Goal: Task Accomplishment & Management: Manage account settings

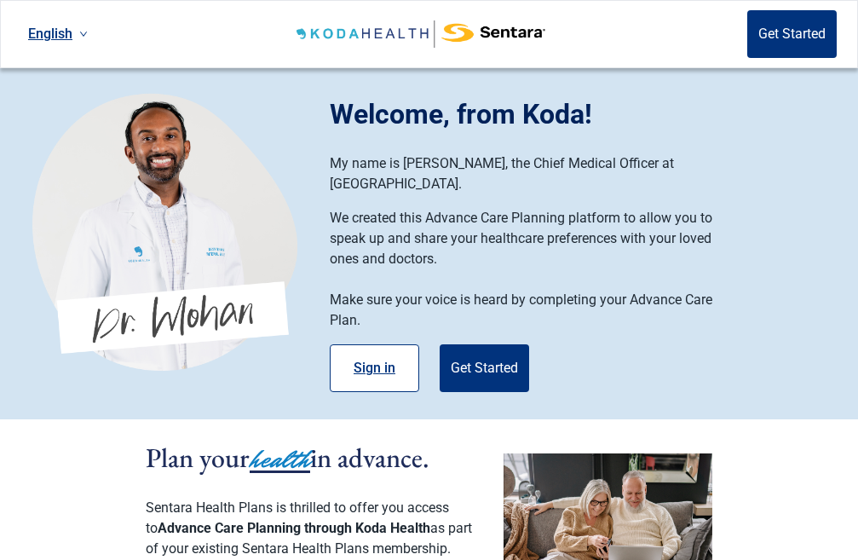
click at [374, 355] on button "Sign in" at bounding box center [374, 368] width 89 height 48
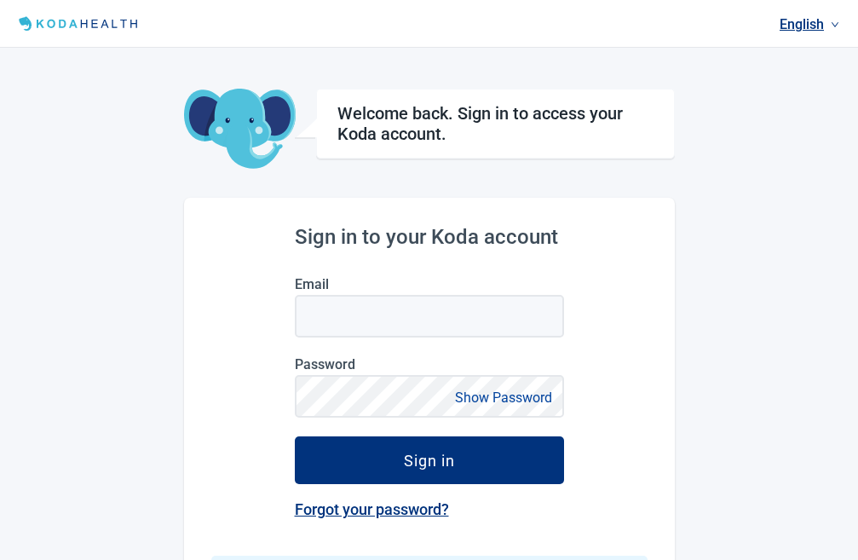
type input "[EMAIL_ADDRESS][DOMAIN_NAME]"
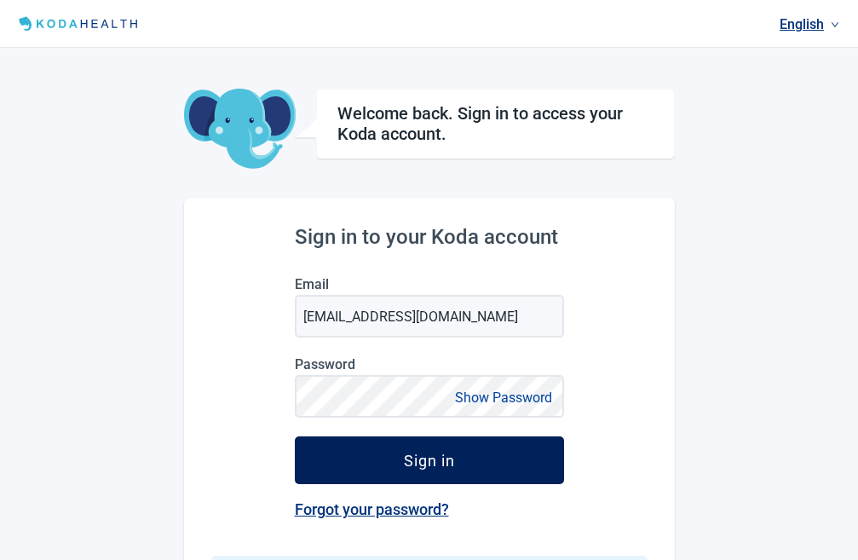
click at [377, 458] on button "Sign in" at bounding box center [429, 460] width 269 height 48
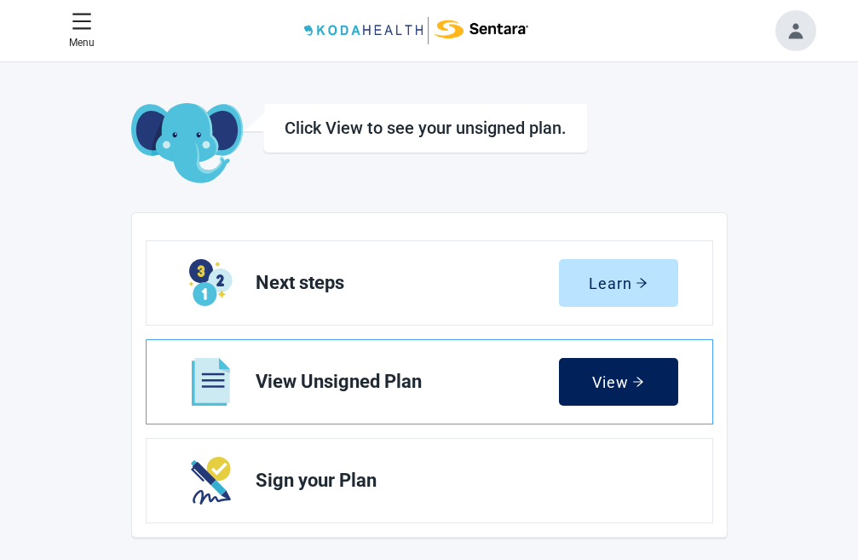
click at [631, 382] on div "View" at bounding box center [618, 381] width 52 height 17
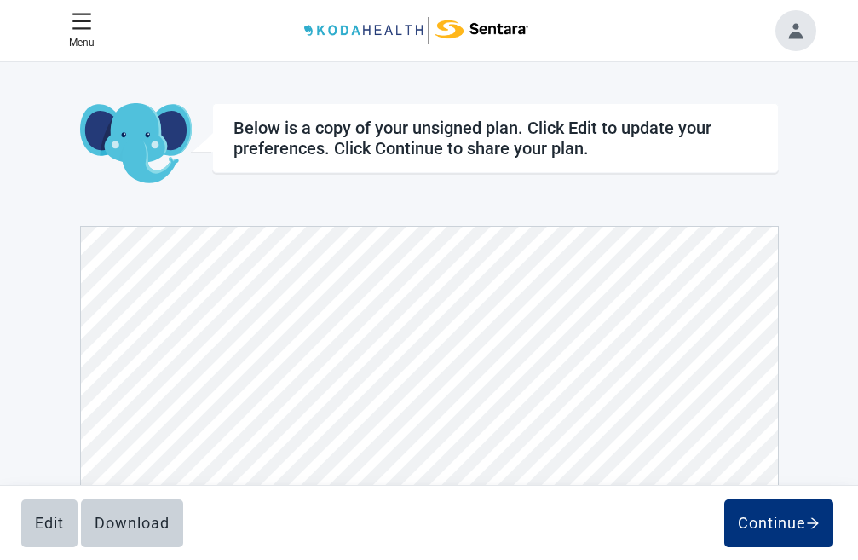
scroll to position [6996, 0]
click at [34, 535] on button "Edit" at bounding box center [49, 523] width 56 height 48
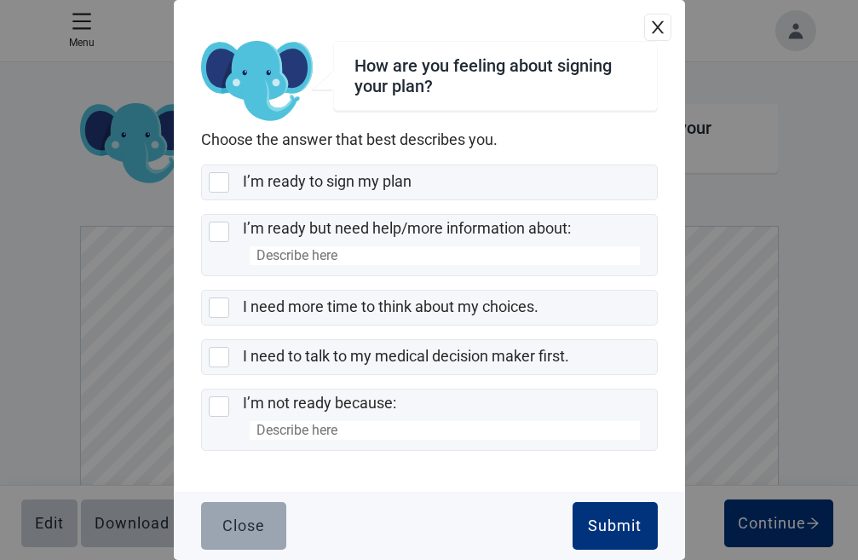
click at [252, 530] on div "Close" at bounding box center [243, 525] width 43 height 17
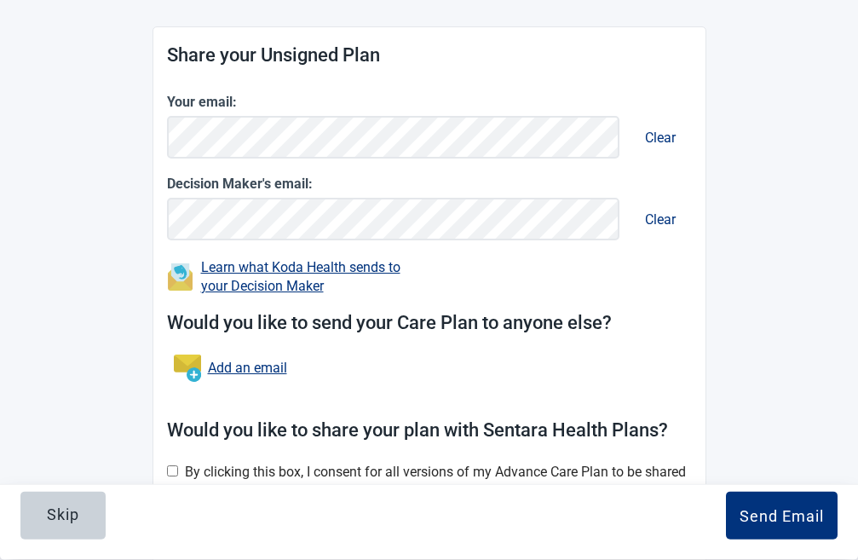
scroll to position [261, 0]
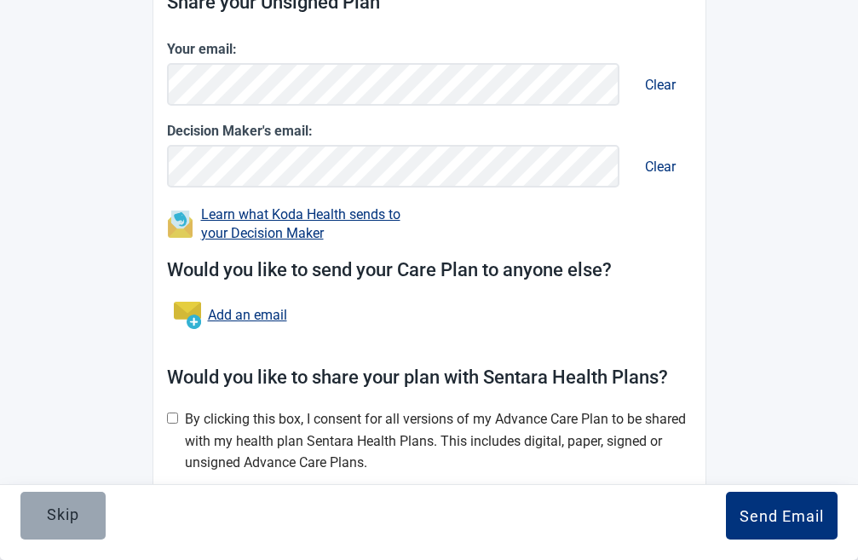
click at [92, 515] on button "Skip" at bounding box center [62, 516] width 85 height 48
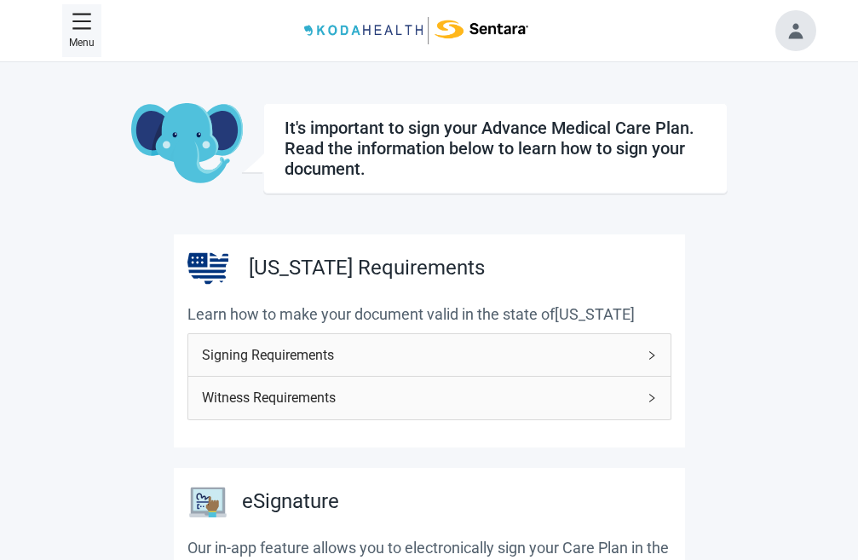
click at [82, 26] on icon "menu" at bounding box center [82, 21] width 20 height 20
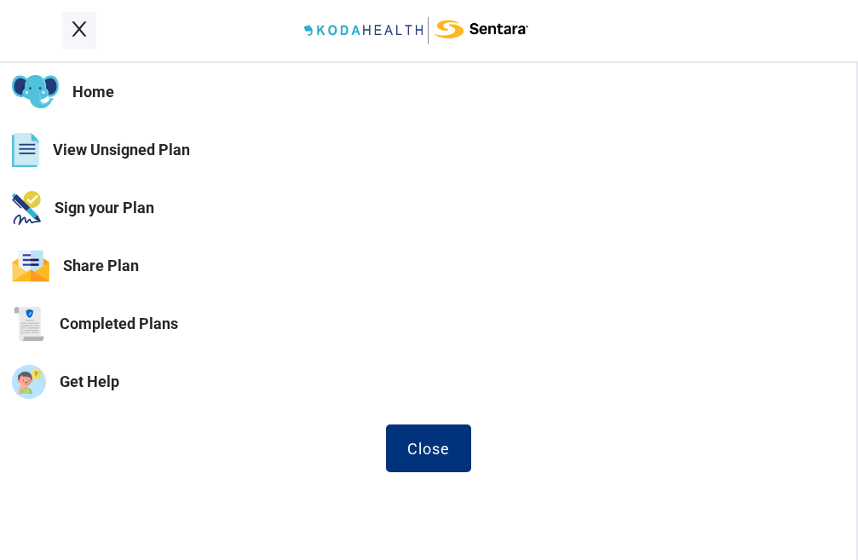
click at [81, 147] on button "View Unsigned Plan" at bounding box center [428, 150] width 857 height 58
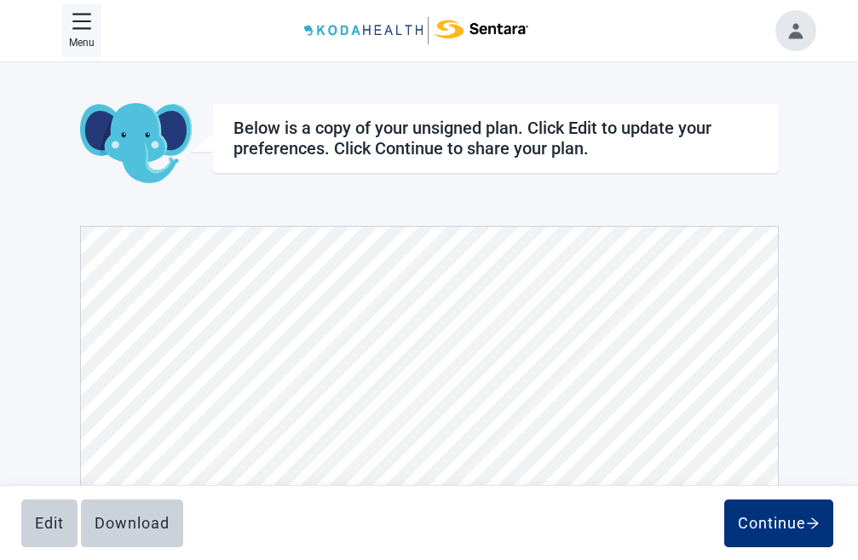
scroll to position [7288, 0]
click at [46, 518] on div "Edit" at bounding box center [49, 523] width 29 height 17
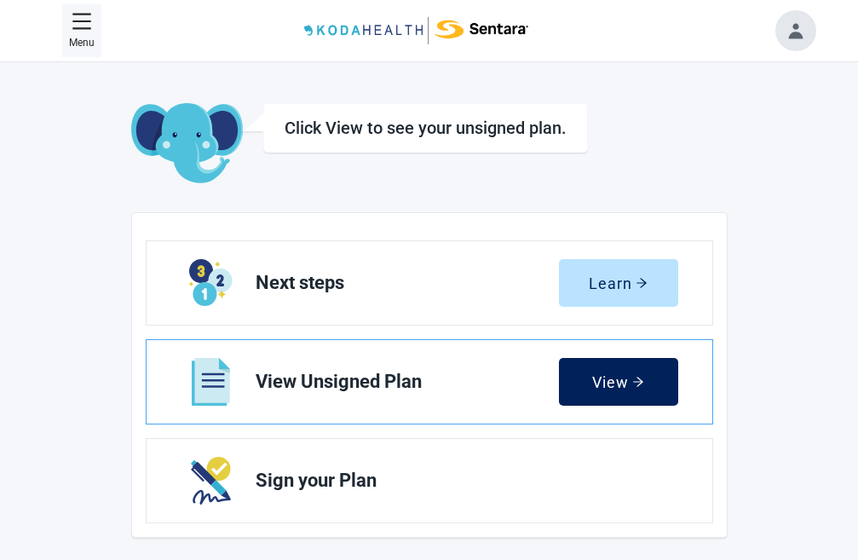
click at [622, 384] on div "View" at bounding box center [618, 381] width 52 height 17
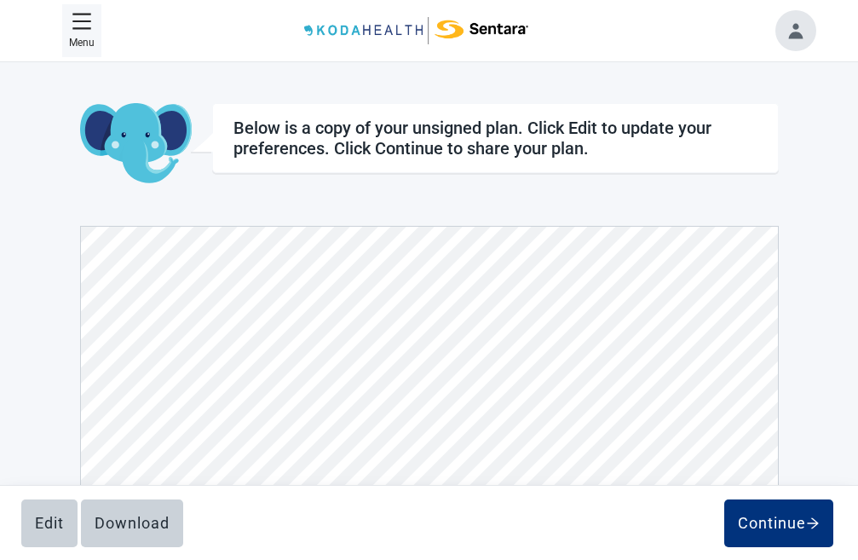
scroll to position [7191, 0]
click at [30, 523] on button "Edit" at bounding box center [49, 523] width 56 height 48
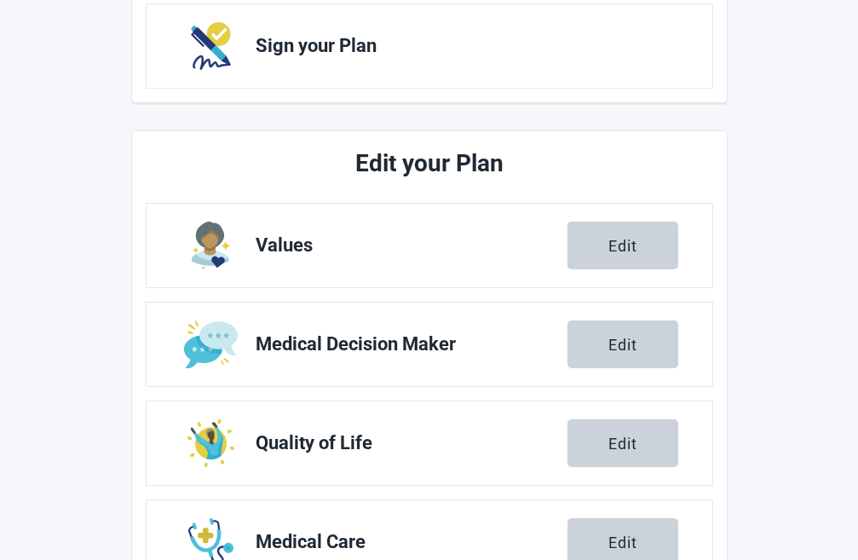
scroll to position [522, 0]
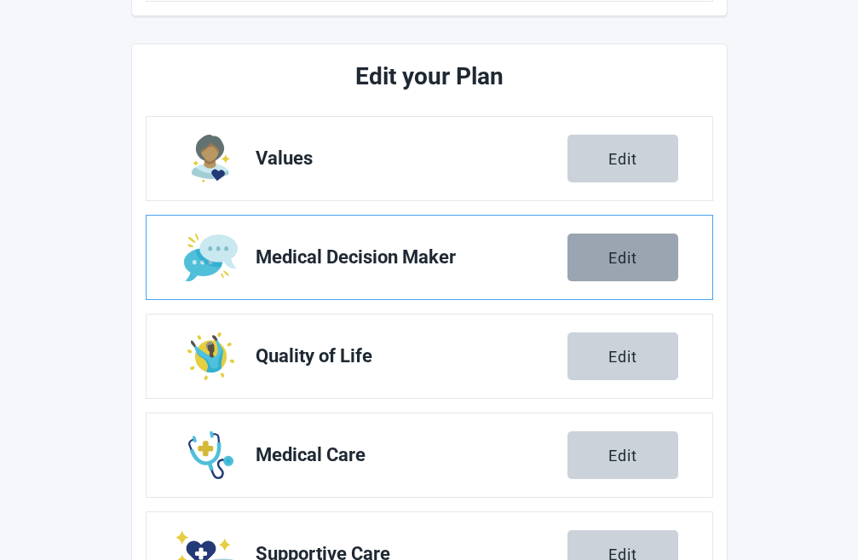
click at [611, 250] on div "Edit" at bounding box center [623, 257] width 29 height 17
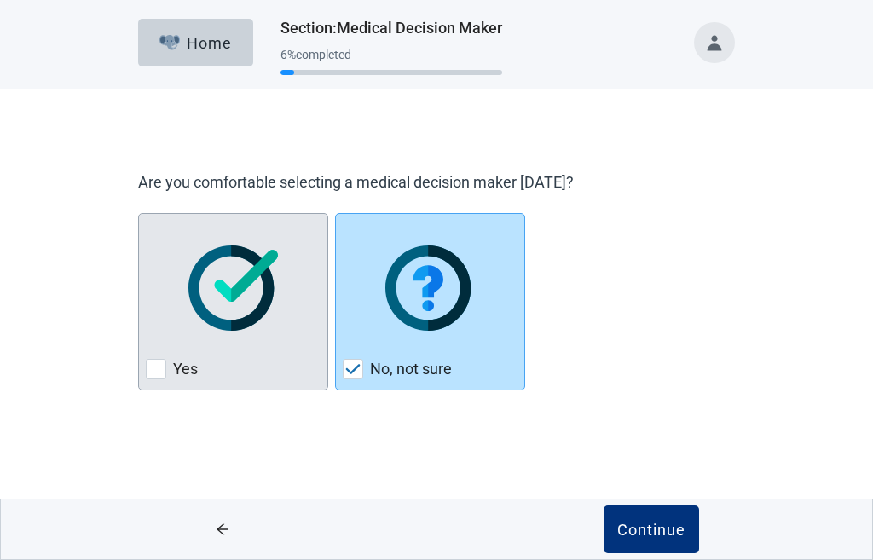
click at [148, 365] on div "Yes, checkbox, not checked" at bounding box center [156, 369] width 20 height 20
click at [139, 214] on input "Yes" at bounding box center [138, 213] width 1 height 1
checkbox input "true"
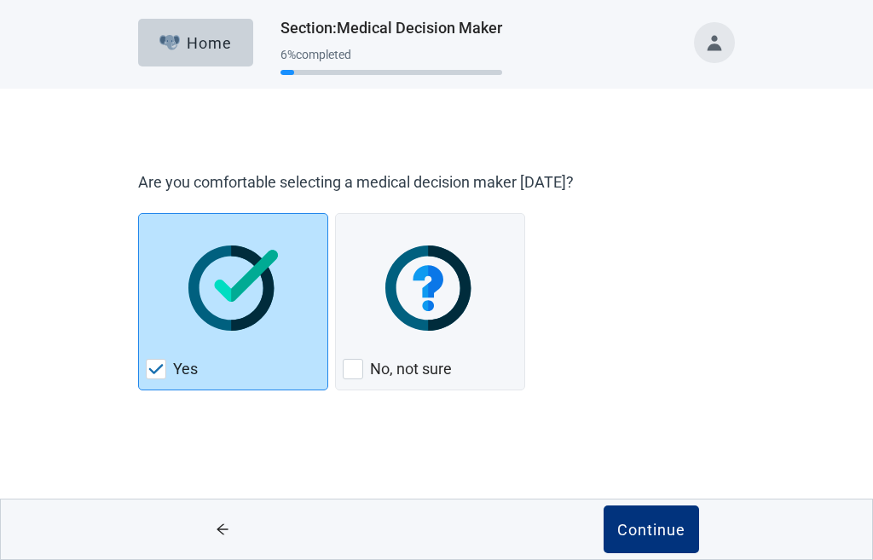
checkbox input "false"
click at [639, 533] on div "Continue" at bounding box center [651, 529] width 68 height 17
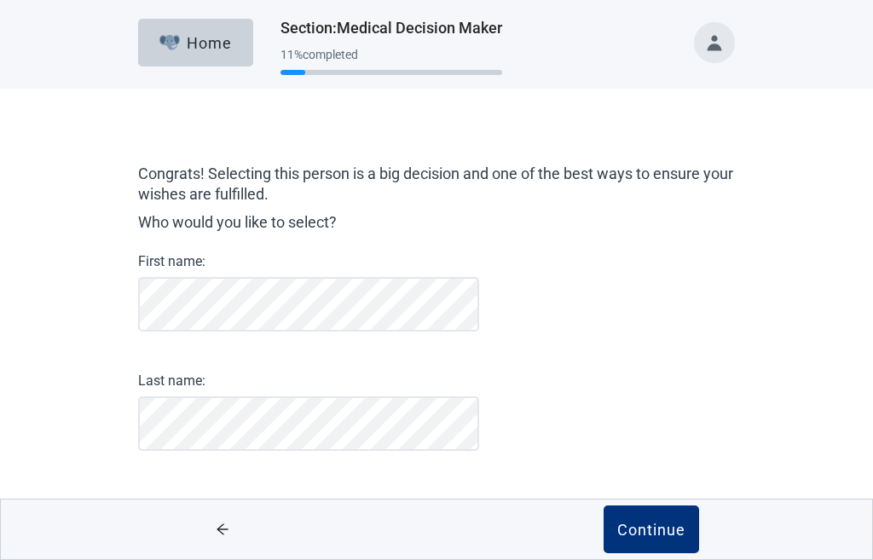
click at [605, 295] on div "Congrats! Selecting this person is a big decision and one of the best ways to e…" at bounding box center [436, 307] width 597 height 287
click at [653, 533] on div "Continue" at bounding box center [651, 529] width 68 height 17
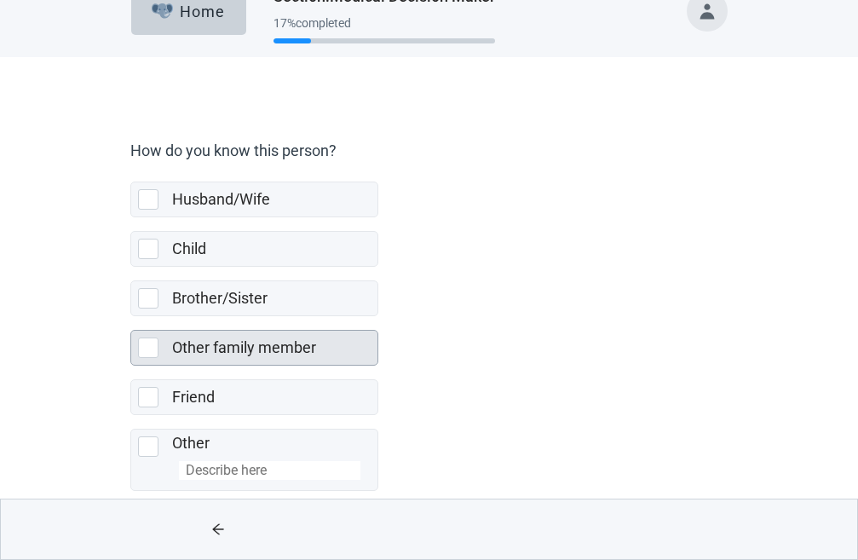
scroll to position [54, 0]
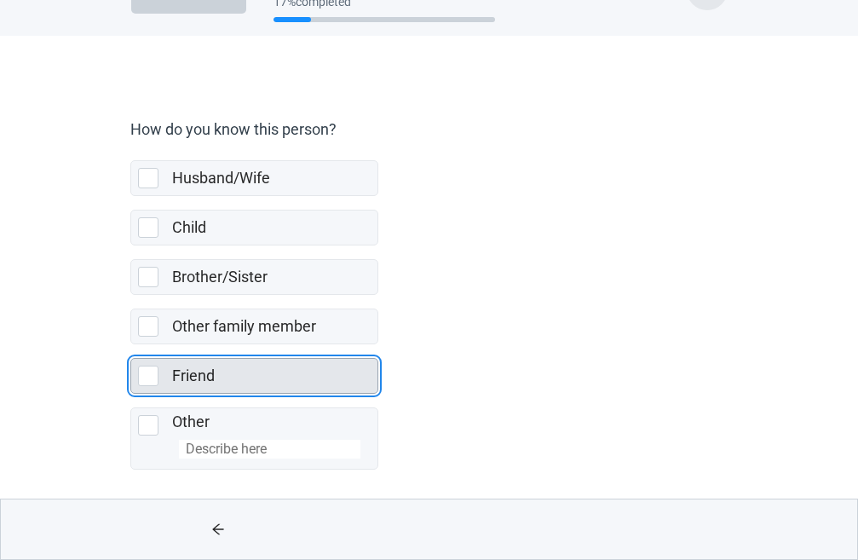
click at [147, 372] on div "Friend, checkbox, not selected" at bounding box center [148, 376] width 20 height 20
click at [131, 345] on input "Friend" at bounding box center [130, 344] width 1 height 1
checkbox input "true"
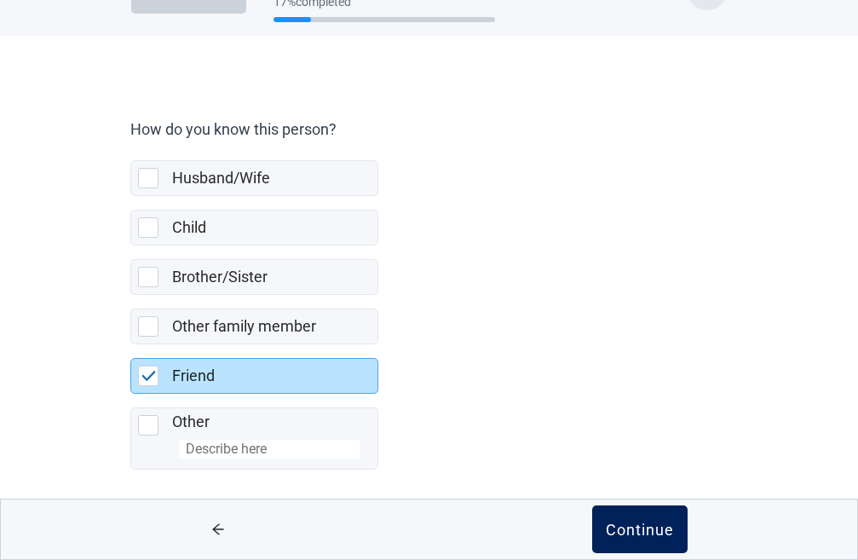
click at [646, 529] on div "Continue" at bounding box center [640, 529] width 68 height 17
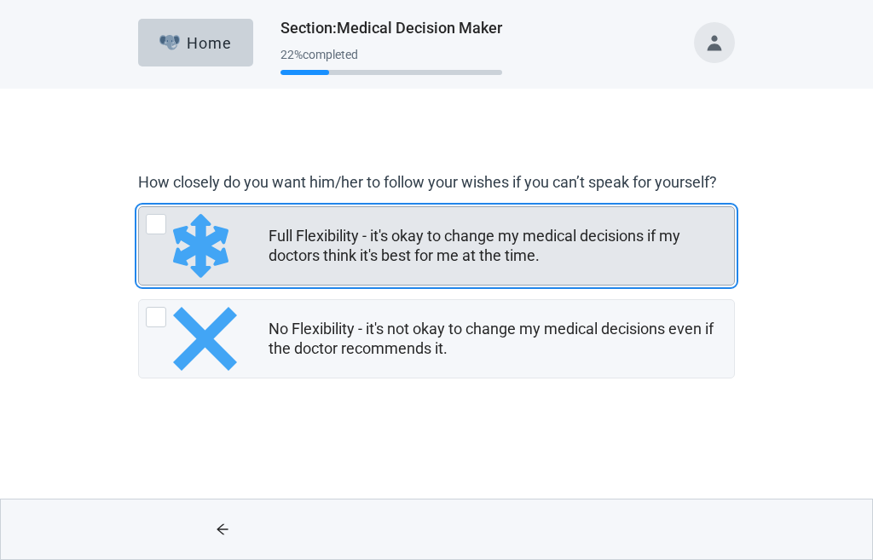
click at [151, 223] on div "Full Flexibility - it's okay to change my medical decisions if my doctors think…" at bounding box center [156, 224] width 20 height 20
click at [139, 207] on input "Full Flexibility - it's okay to change my medical decisions if my doctors think…" at bounding box center [138, 206] width 1 height 1
radio input "true"
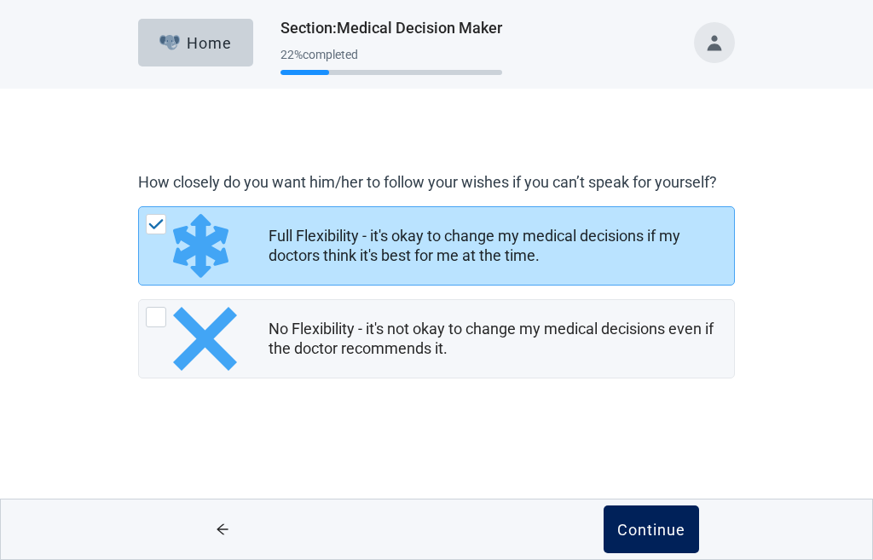
click at [648, 521] on div "Continue" at bounding box center [651, 529] width 68 height 17
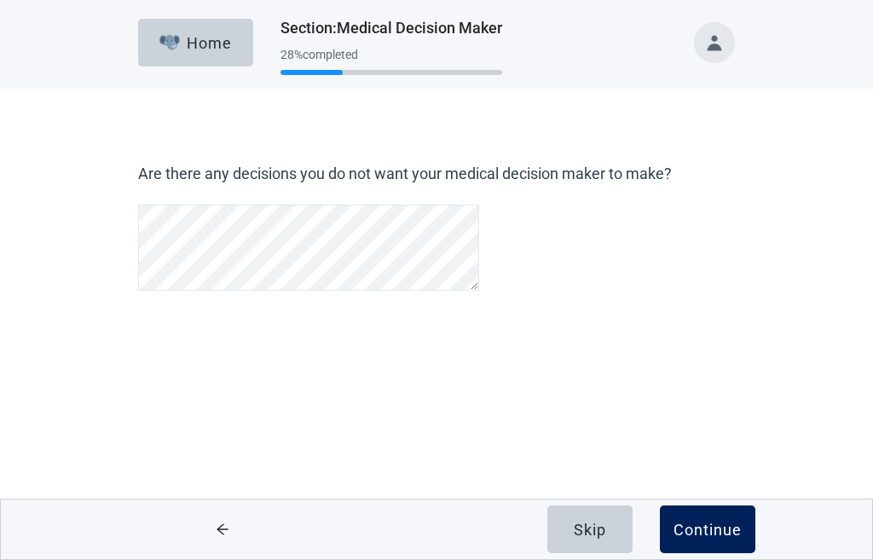
click at [705, 526] on div "Continue" at bounding box center [707, 529] width 68 height 17
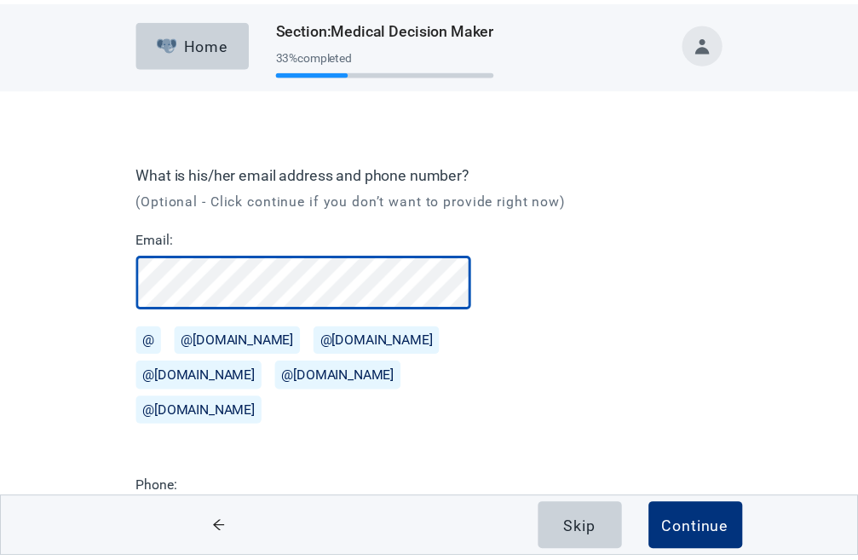
scroll to position [96, 0]
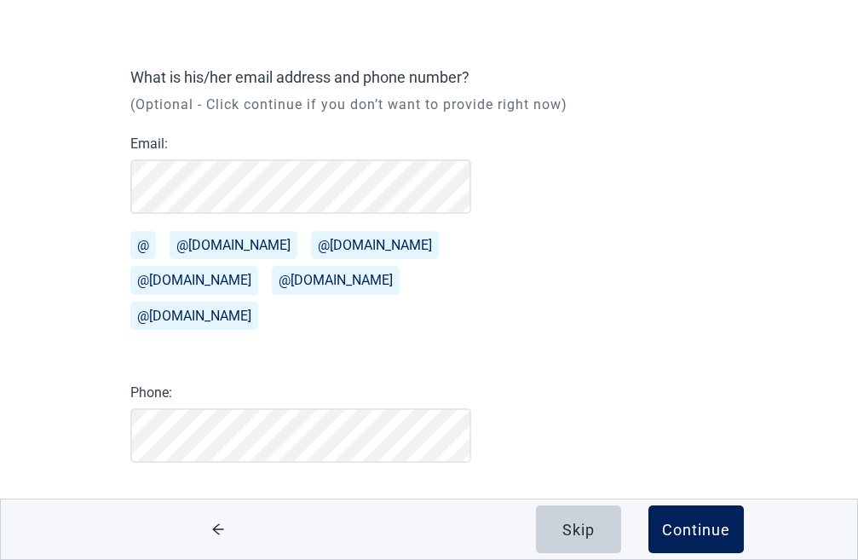
click at [692, 535] on div "Continue" at bounding box center [696, 529] width 68 height 17
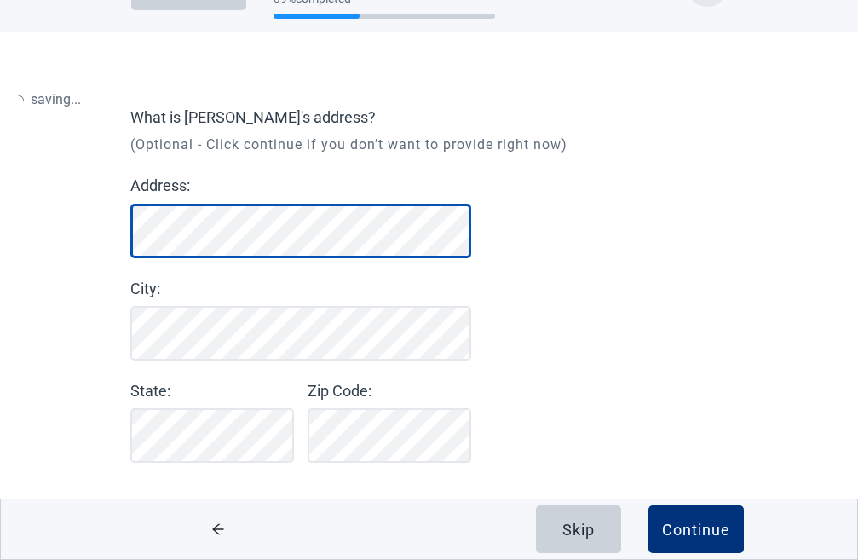
scroll to position [56, 0]
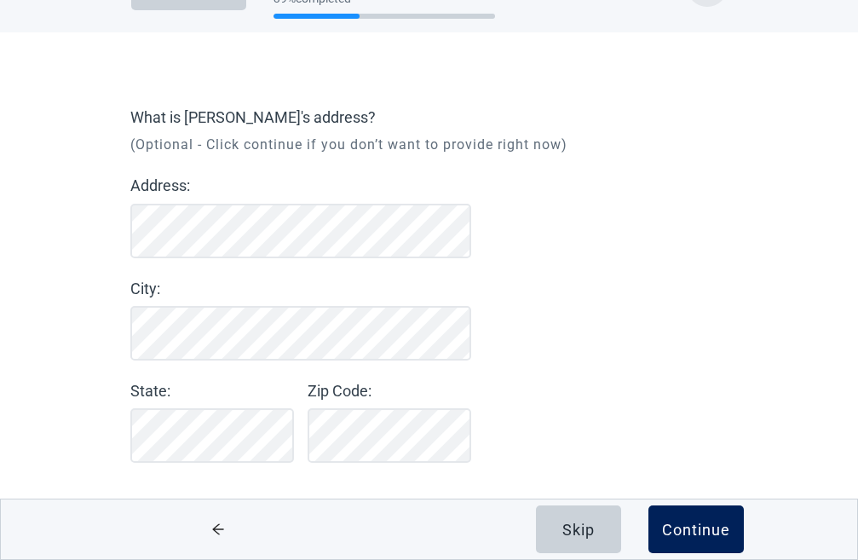
click at [717, 529] on div "Continue" at bounding box center [696, 529] width 68 height 17
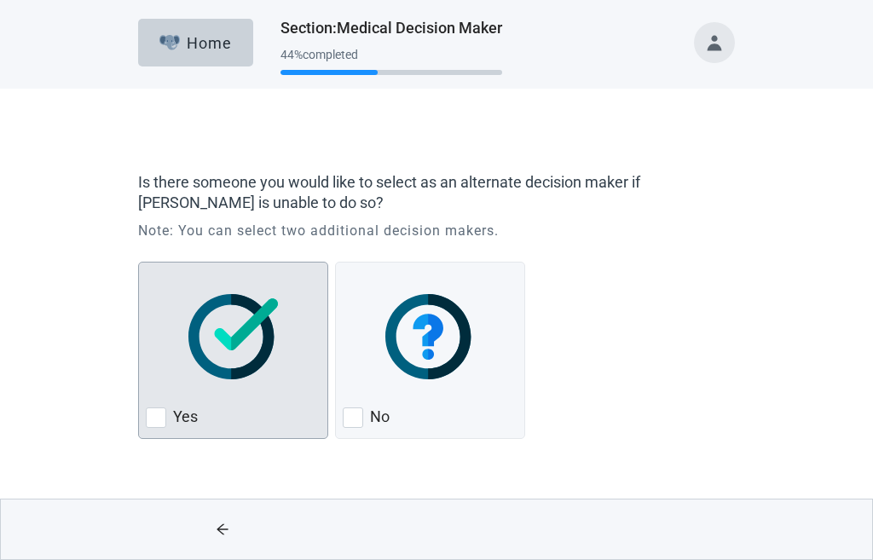
click at [153, 419] on div "Yes, checkbox, not checked" at bounding box center [156, 417] width 20 height 20
click at [139, 263] on input "Yes" at bounding box center [138, 262] width 1 height 1
checkbox input "true"
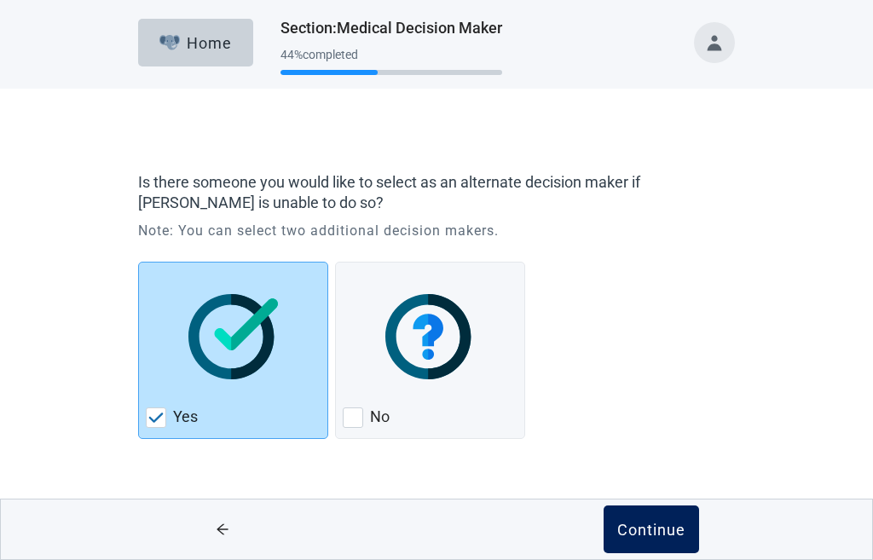
click at [654, 526] on div "Continue" at bounding box center [651, 529] width 68 height 17
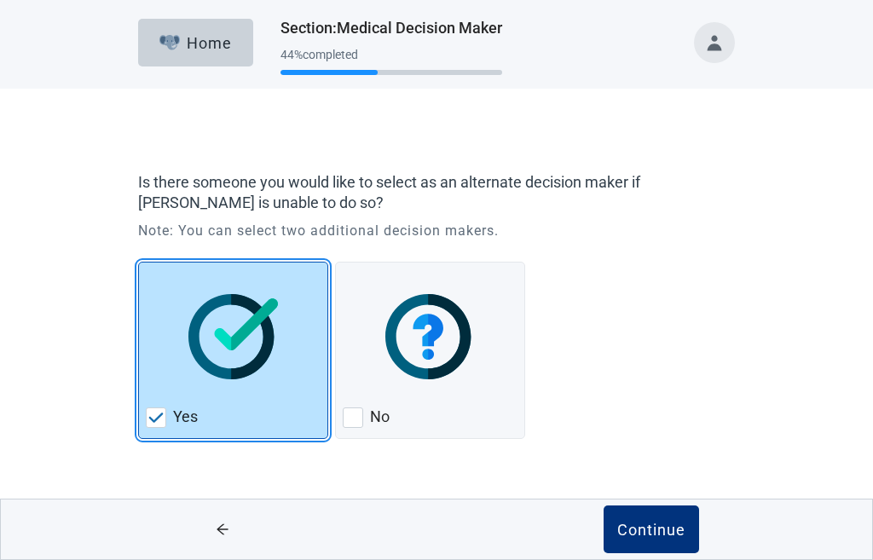
click at [153, 419] on img "Yes, checkbox, checked" at bounding box center [155, 418] width 15 height 10
click at [139, 263] on input "Yes" at bounding box center [138, 262] width 1 height 1
checkbox input "true"
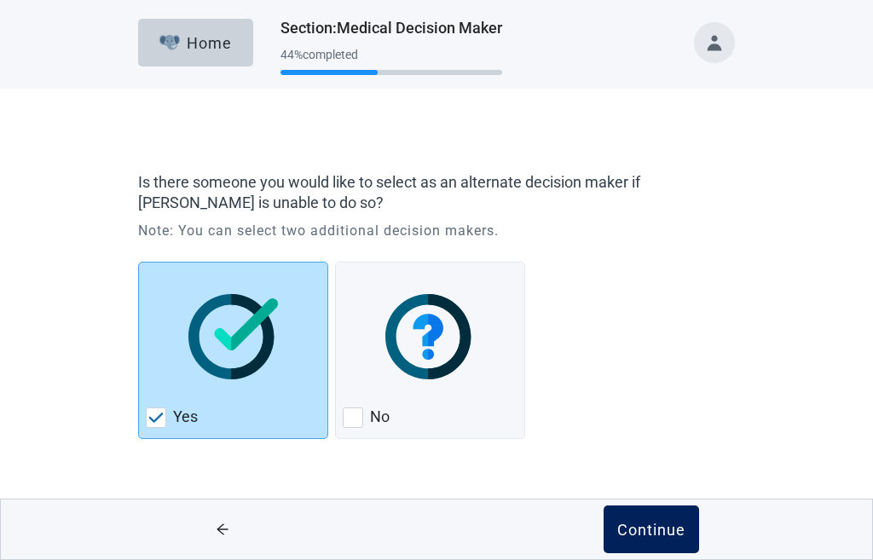
click at [661, 528] on div "Continue" at bounding box center [651, 529] width 68 height 17
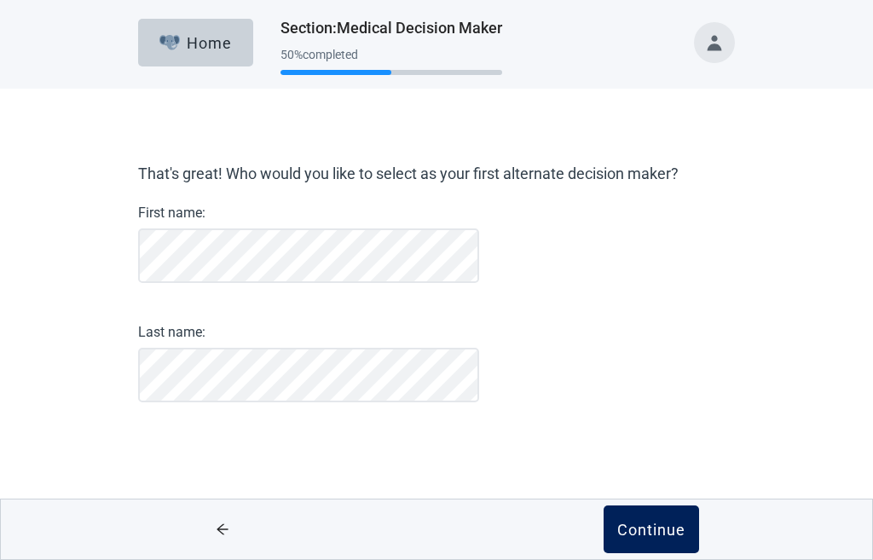
click at [639, 519] on button "Continue" at bounding box center [650, 529] width 95 height 48
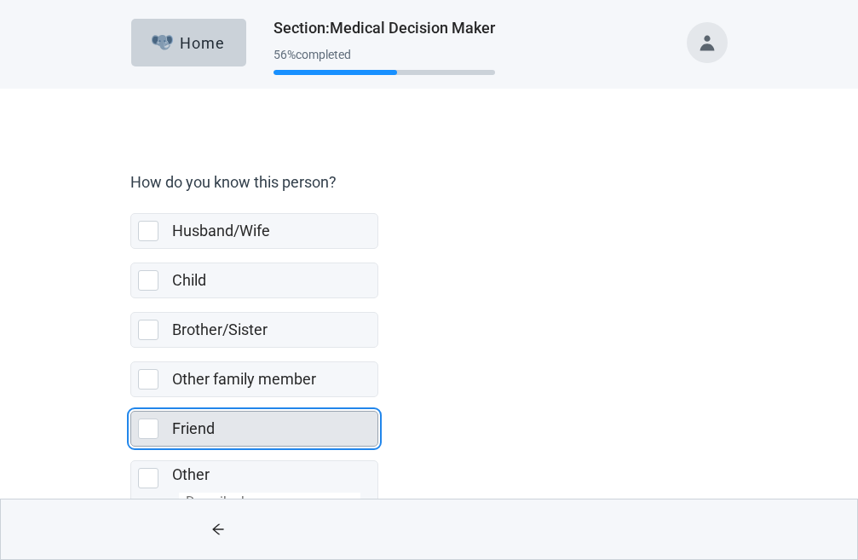
click at [142, 427] on div "Friend, checkbox, not selected" at bounding box center [148, 429] width 20 height 20
click at [131, 398] on input "Friend" at bounding box center [130, 397] width 1 height 1
checkbox input "true"
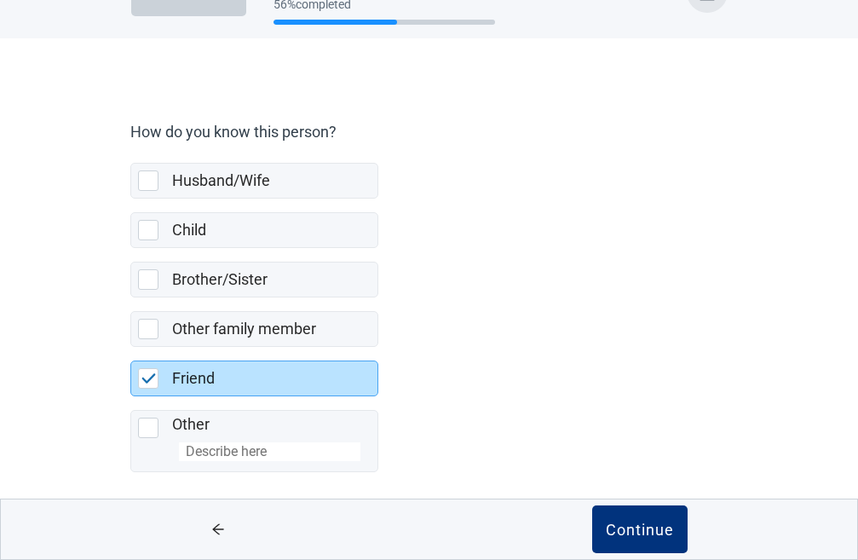
scroll to position [54, 0]
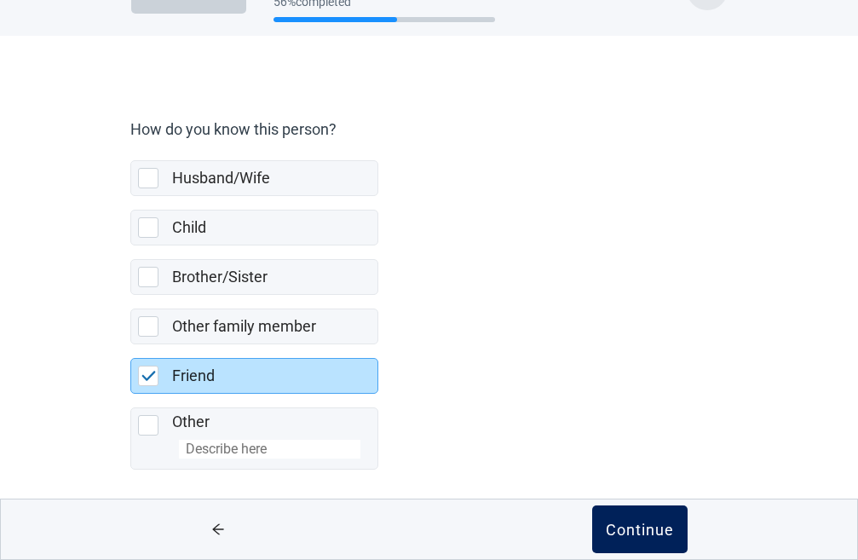
click at [626, 527] on div "Continue" at bounding box center [640, 529] width 68 height 17
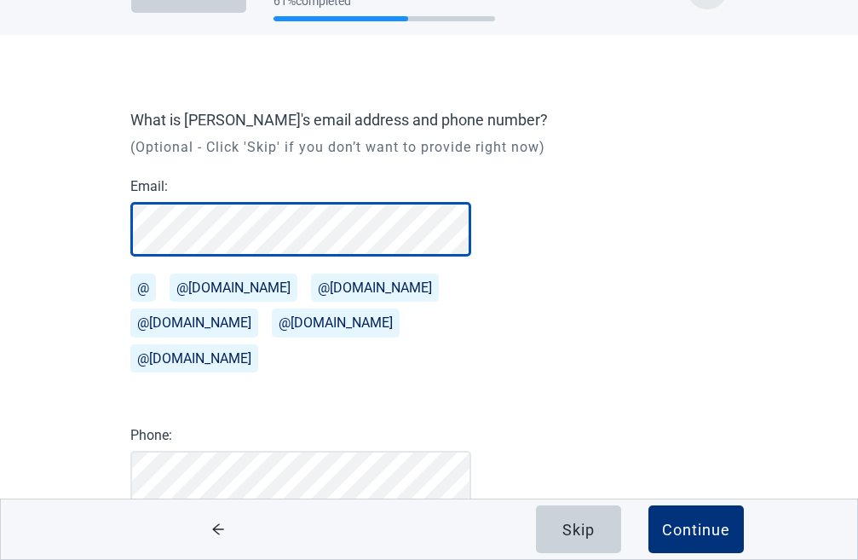
scroll to position [96, 0]
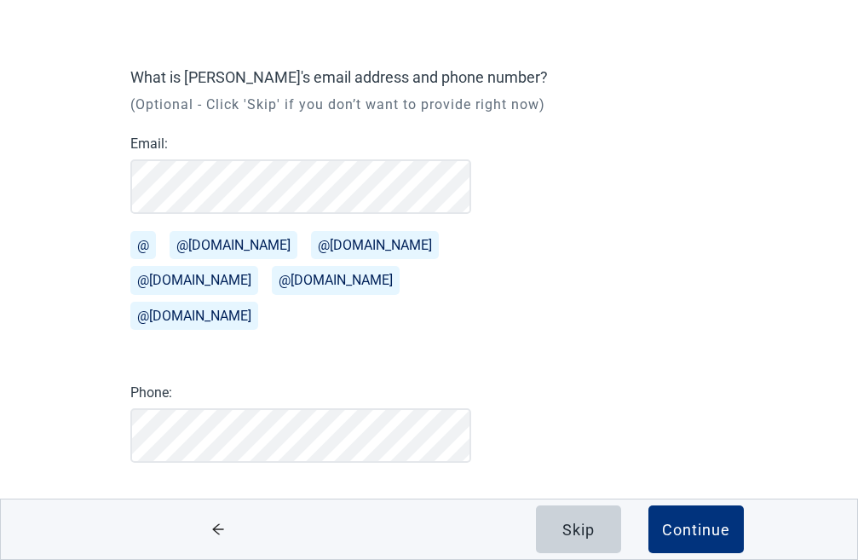
click at [198, 243] on button "@[DOMAIN_NAME]" at bounding box center [234, 245] width 128 height 28
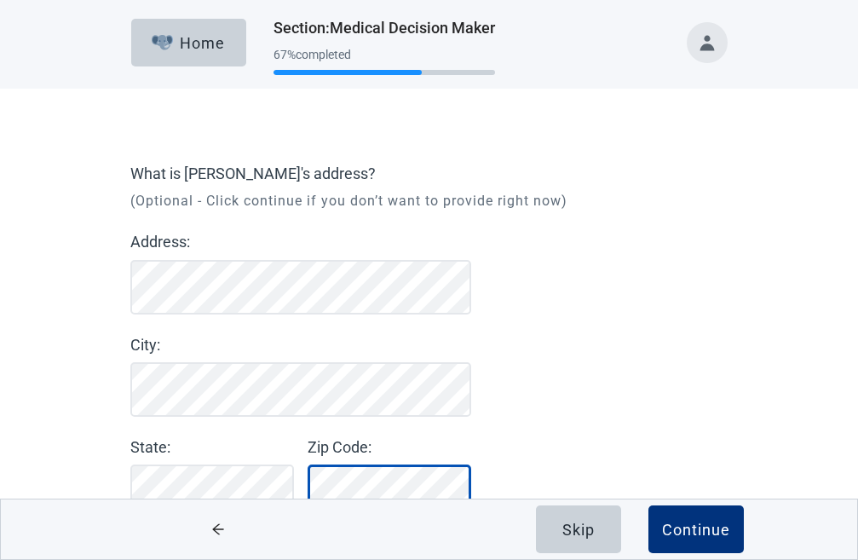
scroll to position [56, 0]
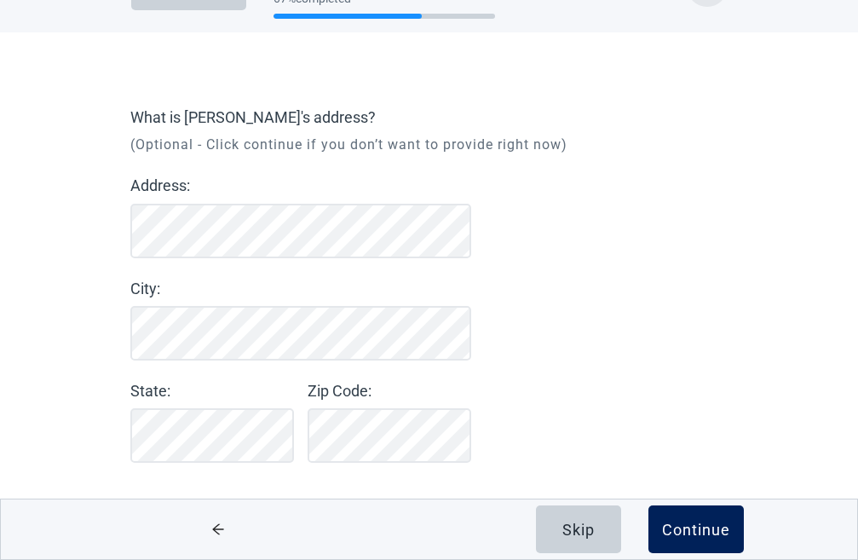
click at [675, 526] on div "Continue" at bounding box center [696, 529] width 68 height 17
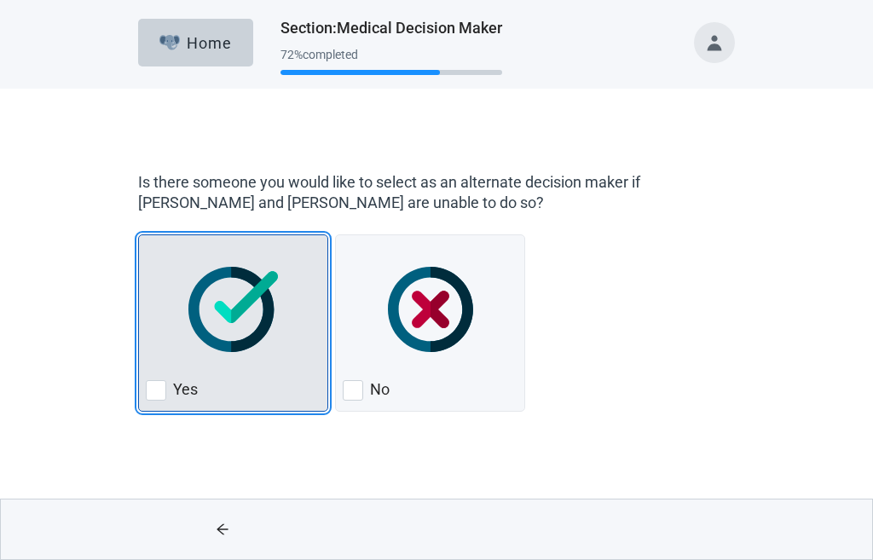
click at [154, 389] on div "Yes, checkbox, not checked" at bounding box center [156, 390] width 20 height 20
click at [139, 235] on input "Yes" at bounding box center [138, 234] width 1 height 1
checkbox input "true"
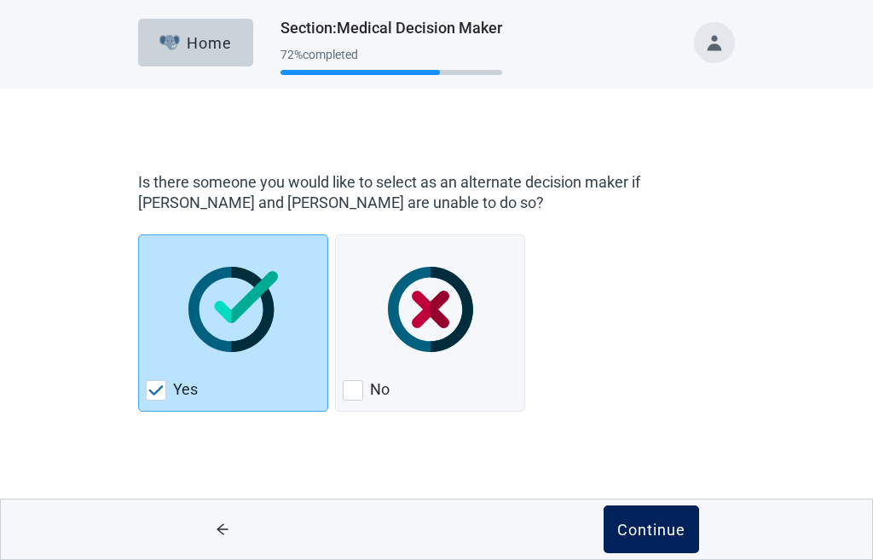
click at [661, 524] on div "Continue" at bounding box center [651, 529] width 68 height 17
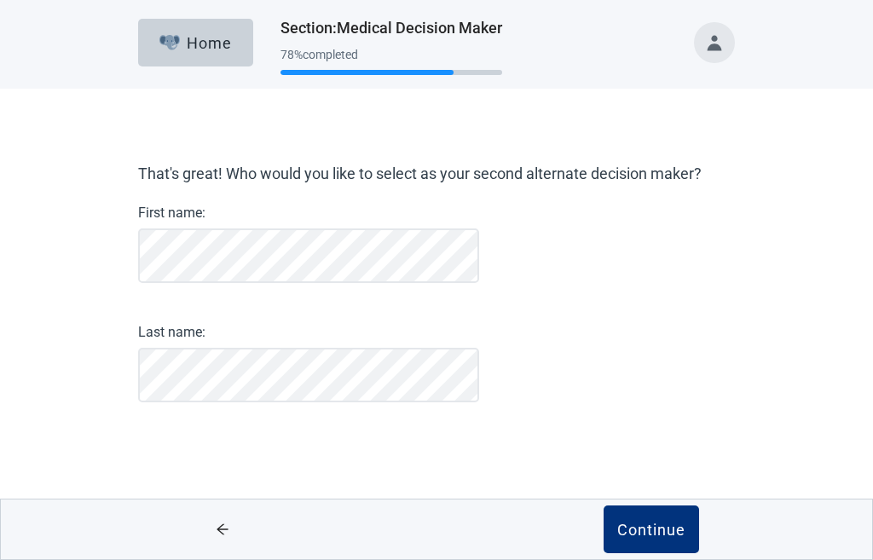
click at [603, 505] on button "Continue" at bounding box center [650, 529] width 95 height 48
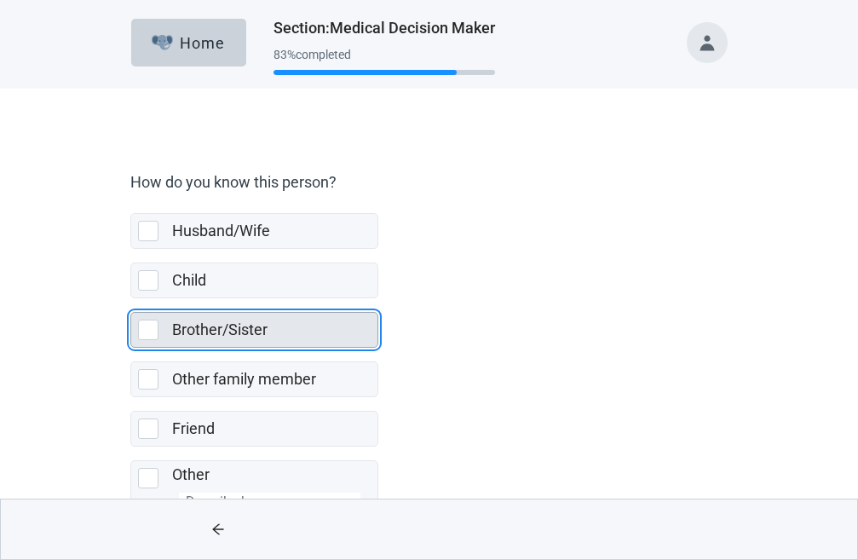
click at [153, 332] on div "Brother/Sister, checkbox, not selected" at bounding box center [148, 330] width 20 height 20
click at [131, 299] on input "Brother/Sister" at bounding box center [130, 298] width 1 height 1
checkbox input "true"
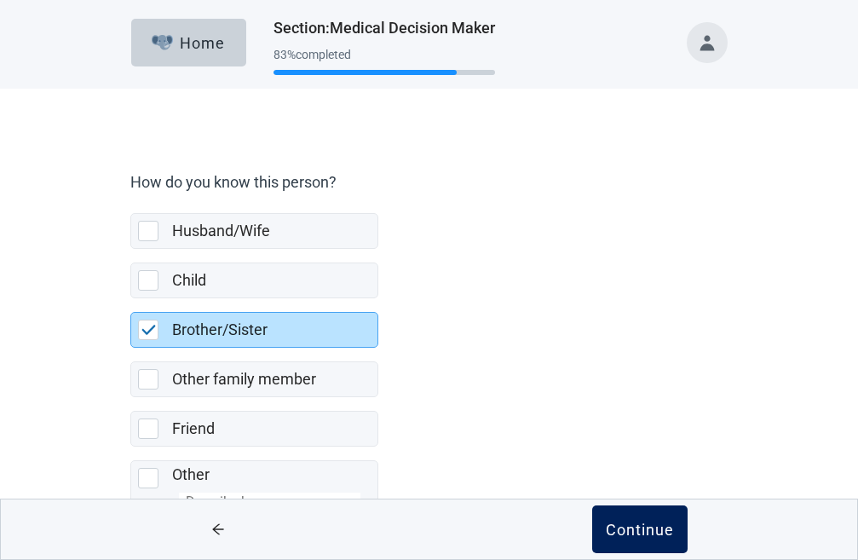
click at [660, 525] on div "Continue" at bounding box center [640, 529] width 68 height 17
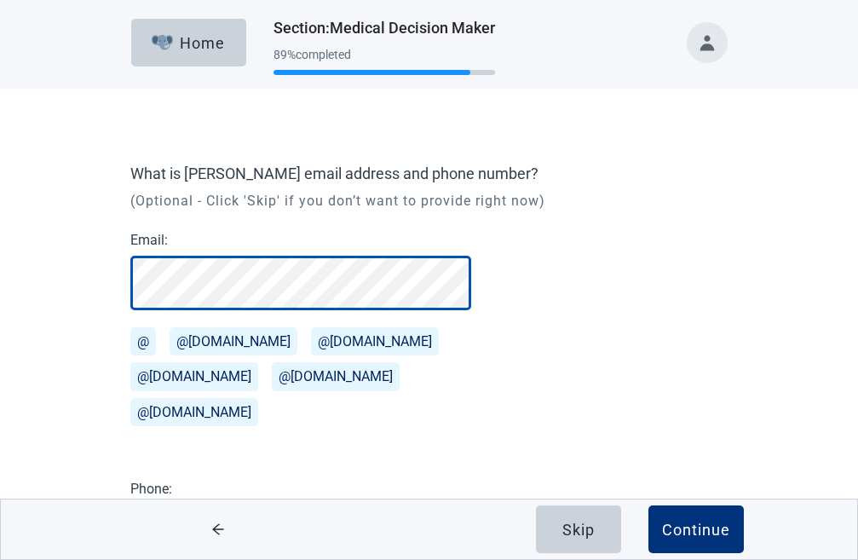
scroll to position [96, 0]
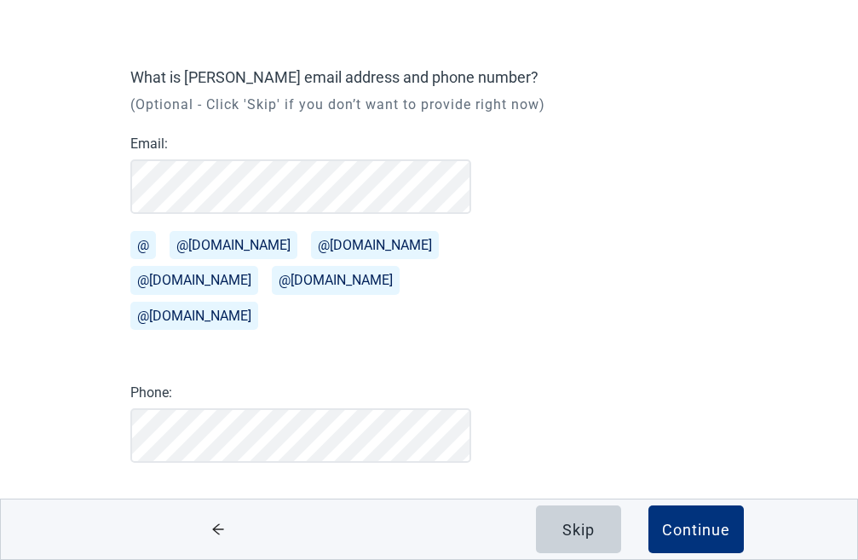
click at [229, 242] on button "@[DOMAIN_NAME]" at bounding box center [234, 245] width 128 height 28
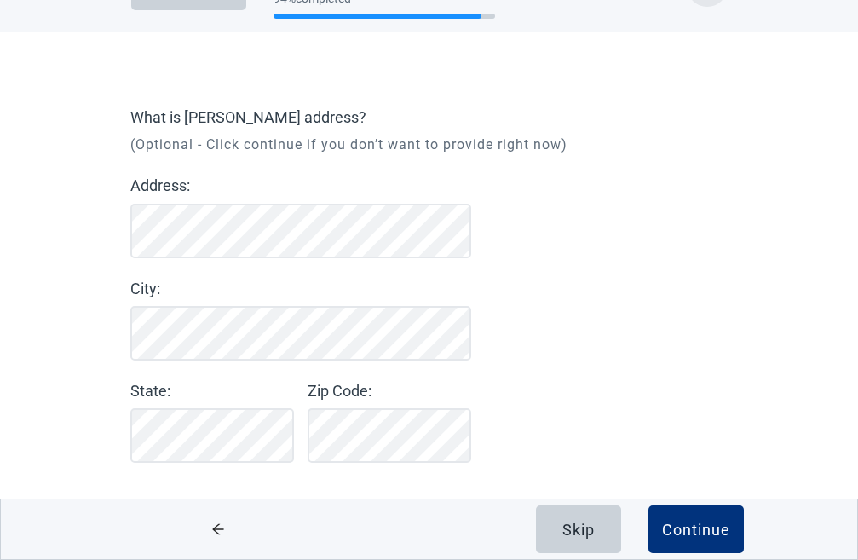
scroll to position [0, 89]
click at [561, 383] on div "What is [PERSON_NAME] address? (Optional - Click continue if you don’t want to …" at bounding box center [348, 284] width 437 height 355
click at [706, 533] on div "Continue" at bounding box center [696, 529] width 68 height 17
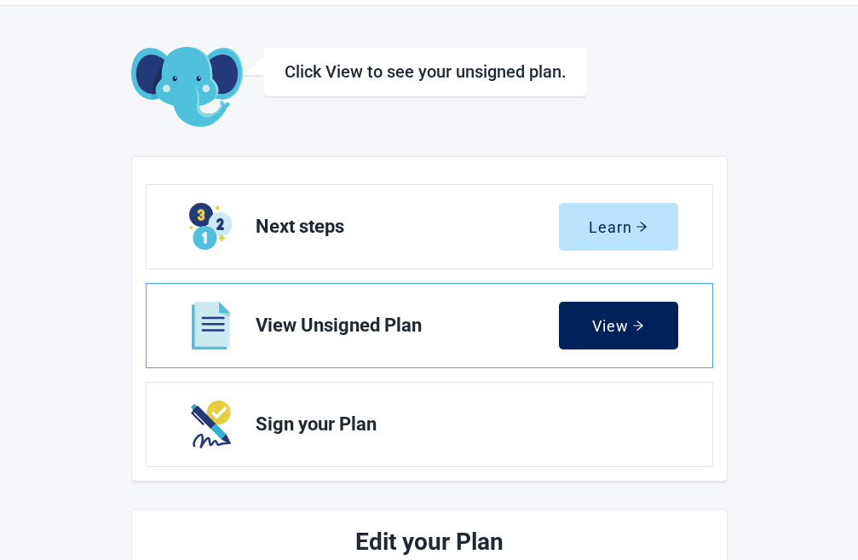
click at [607, 322] on div "View" at bounding box center [618, 325] width 52 height 17
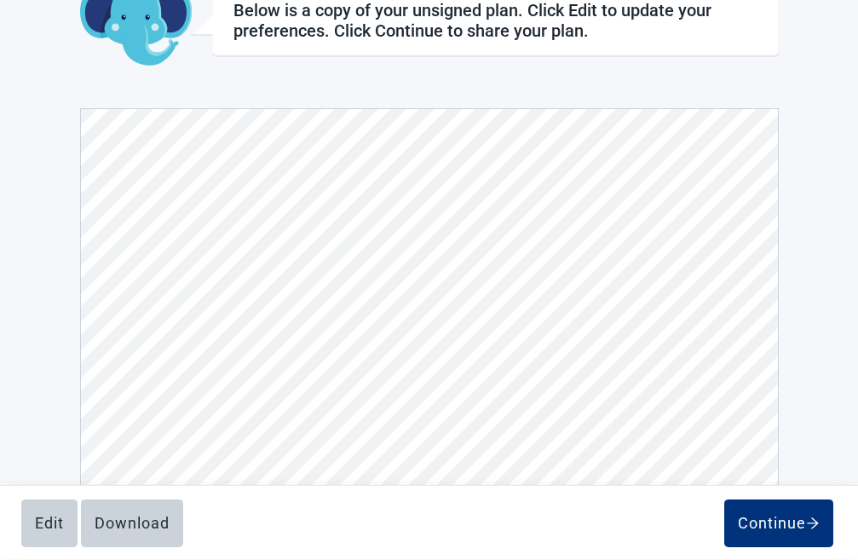
scroll to position [143, 0]
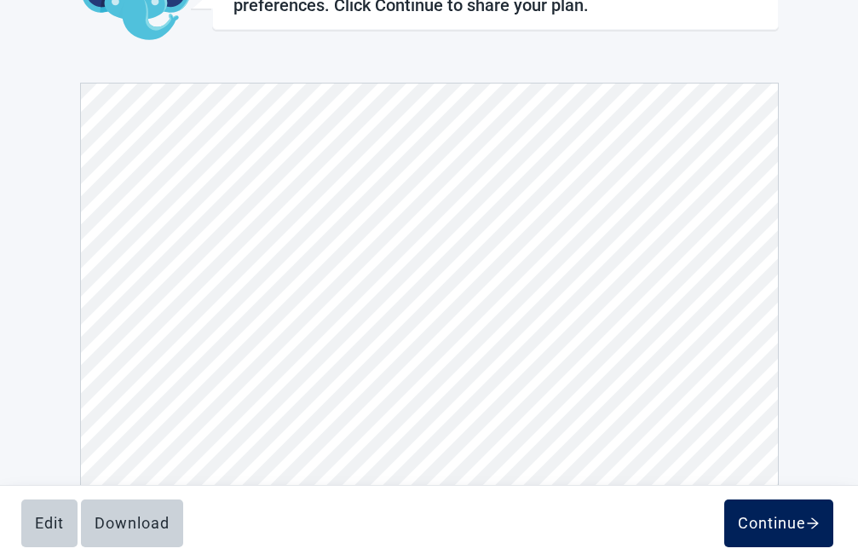
click at [755, 513] on button "Continue" at bounding box center [779, 523] width 109 height 48
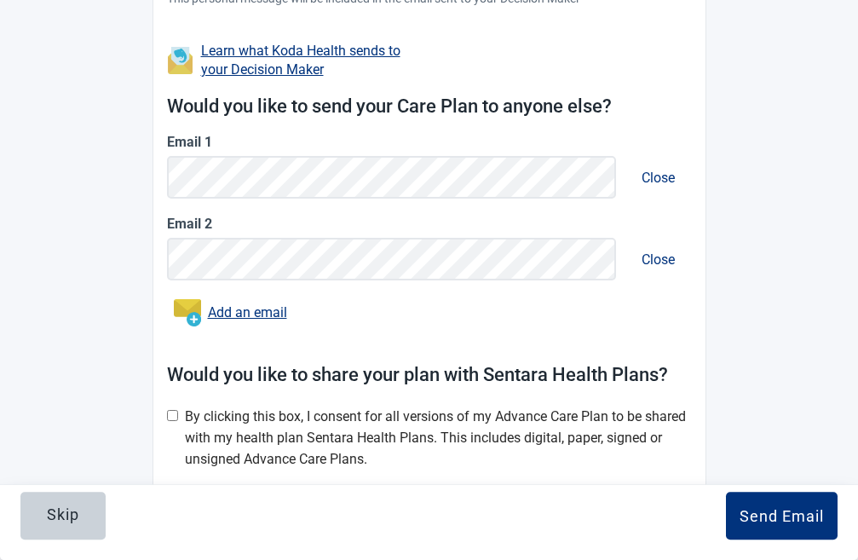
scroll to position [676, 0]
click at [172, 418] on input "Main content" at bounding box center [172, 415] width 11 height 11
click at [172, 413] on input "Main content" at bounding box center [172, 415] width 11 height 11
checkbox input "false"
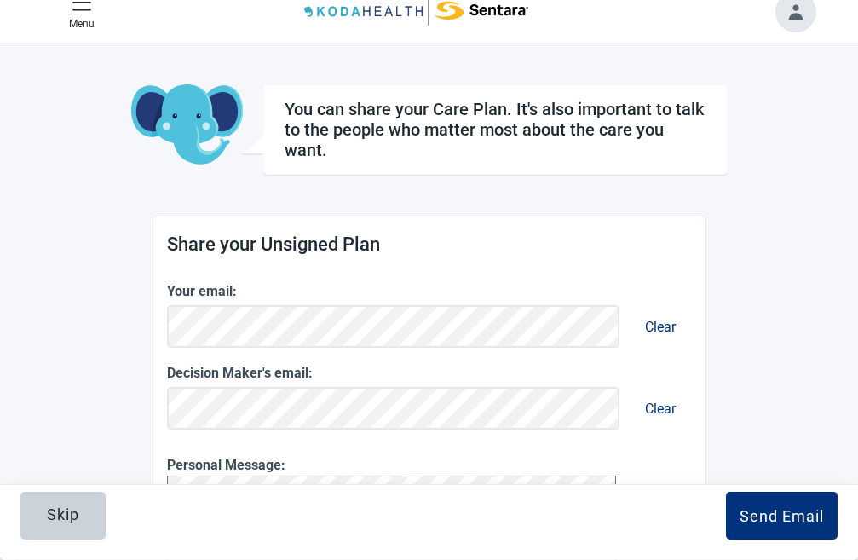
scroll to position [0, 0]
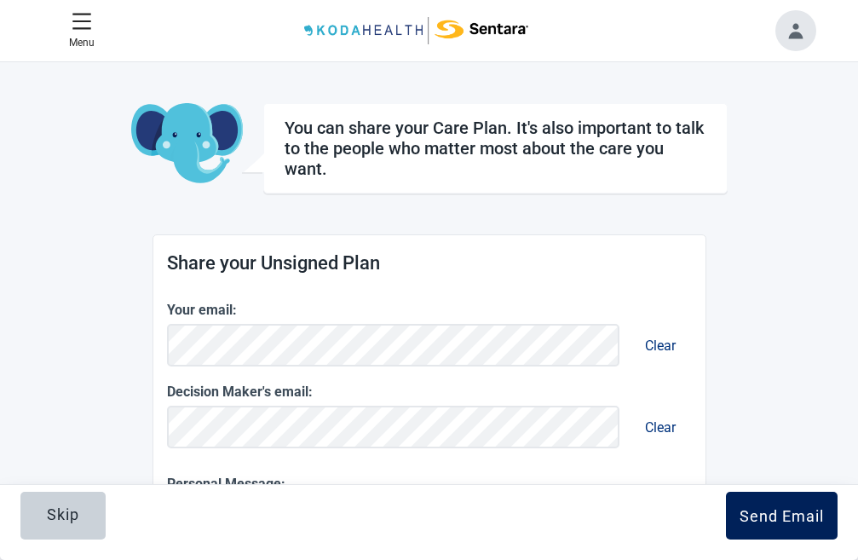
click at [778, 527] on button "Send Email" at bounding box center [782, 516] width 112 height 48
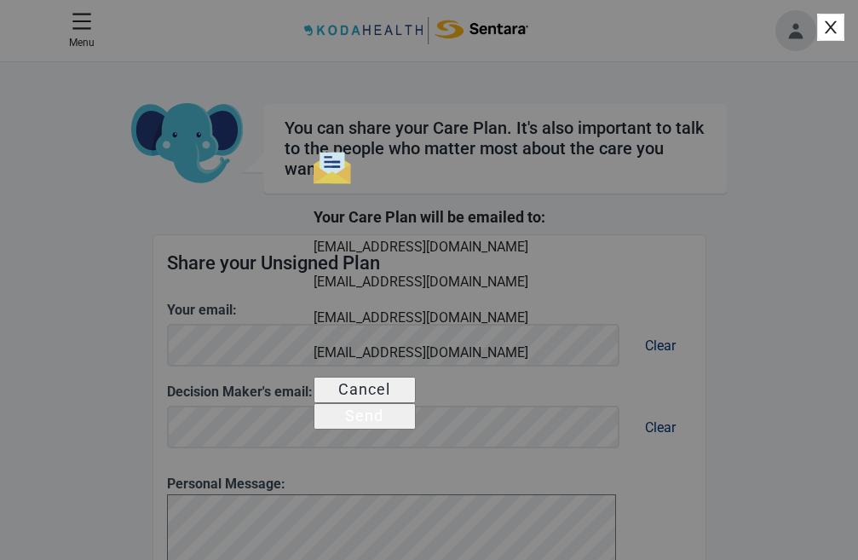
click at [384, 424] on div "Send" at bounding box center [364, 415] width 38 height 17
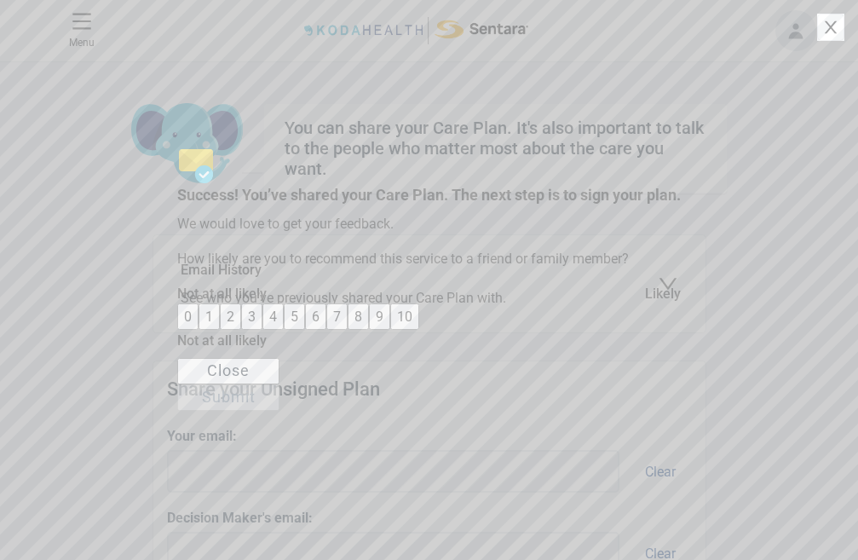
click at [419, 330] on button "10" at bounding box center [404, 316] width 29 height 26
click at [256, 406] on div "Submit" at bounding box center [229, 397] width 54 height 17
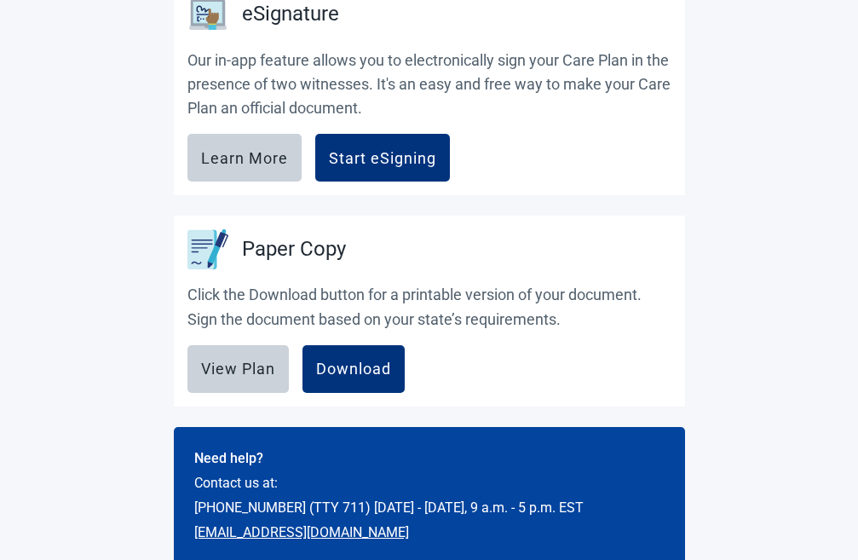
scroll to position [519, 0]
